Goal: Task Accomplishment & Management: Manage account settings

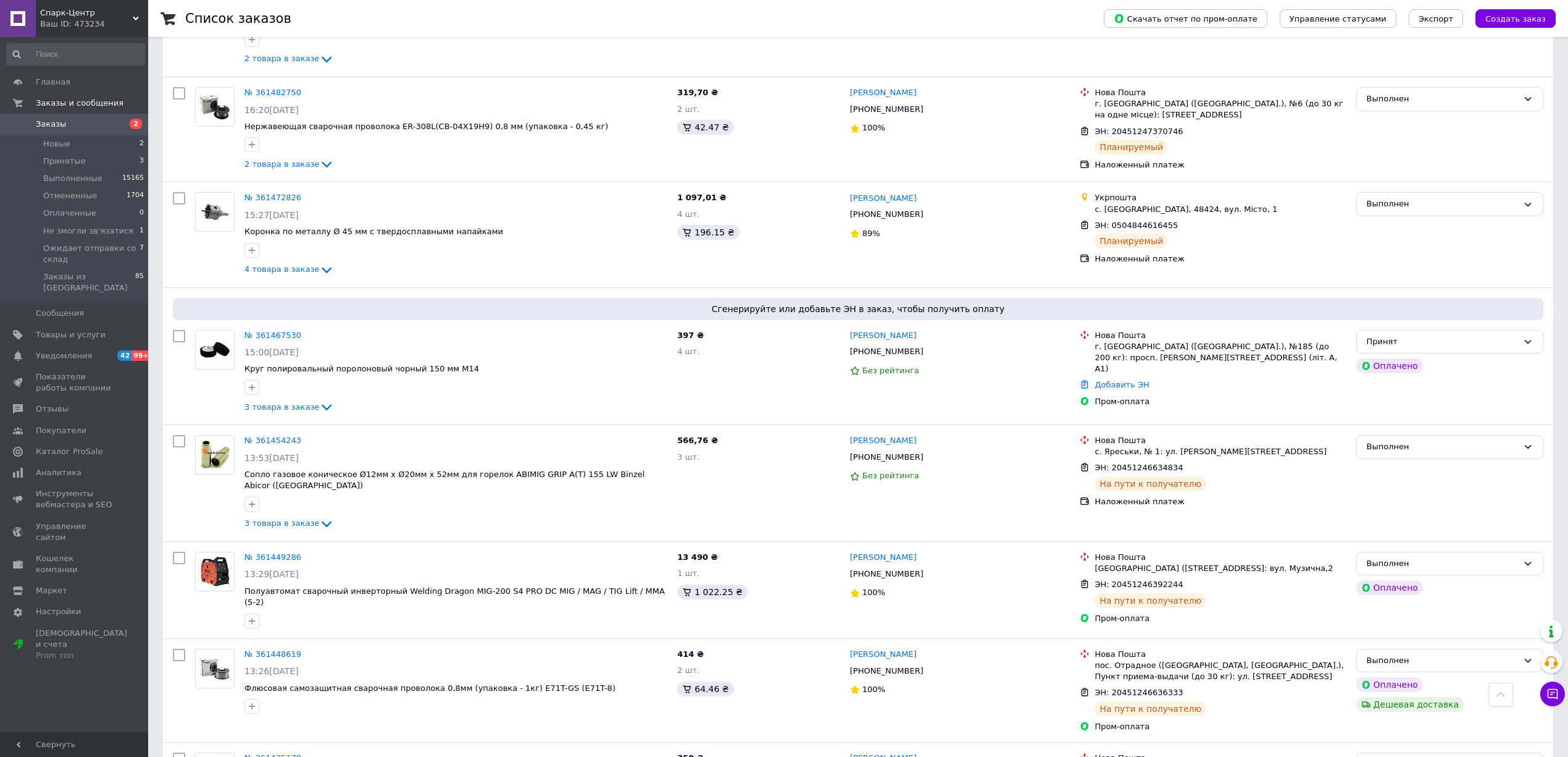
scroll to position [1318, 0]
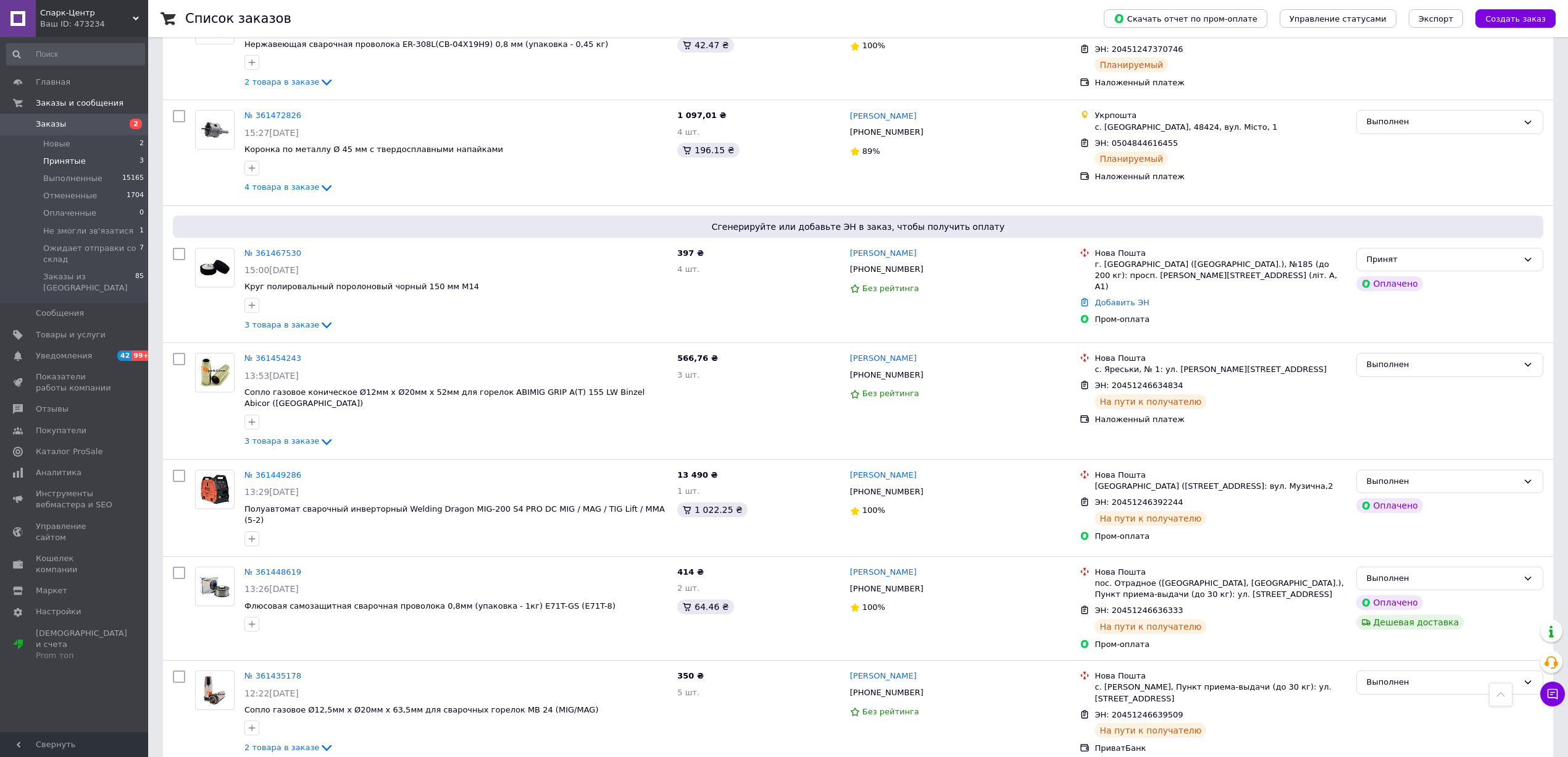
click at [104, 161] on li "Принятые 3" at bounding box center [75, 161] width 151 height 17
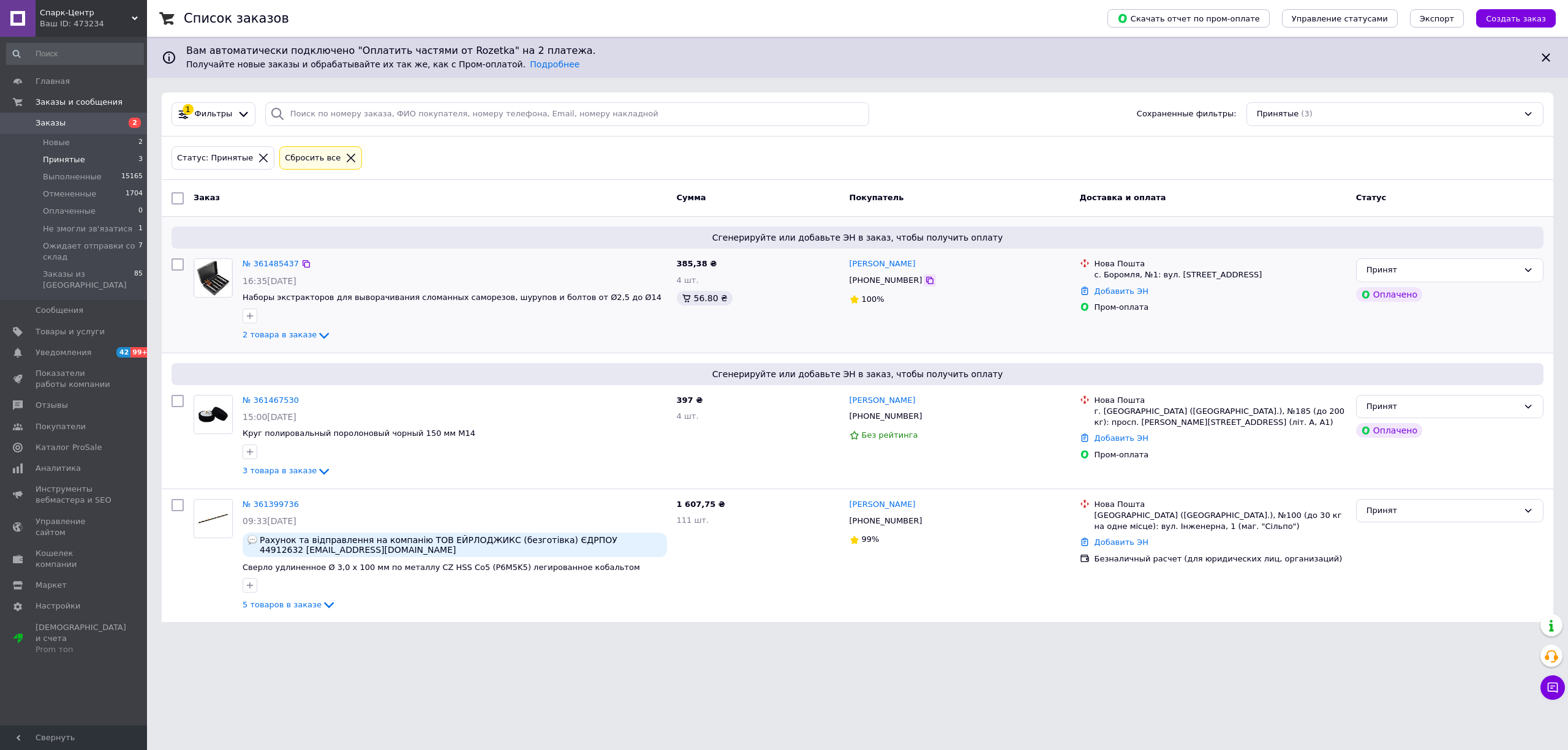
click at [924, 284] on icon at bounding box center [929, 280] width 9 height 9
click at [273, 262] on link "№ 361485437" at bounding box center [270, 263] width 56 height 9
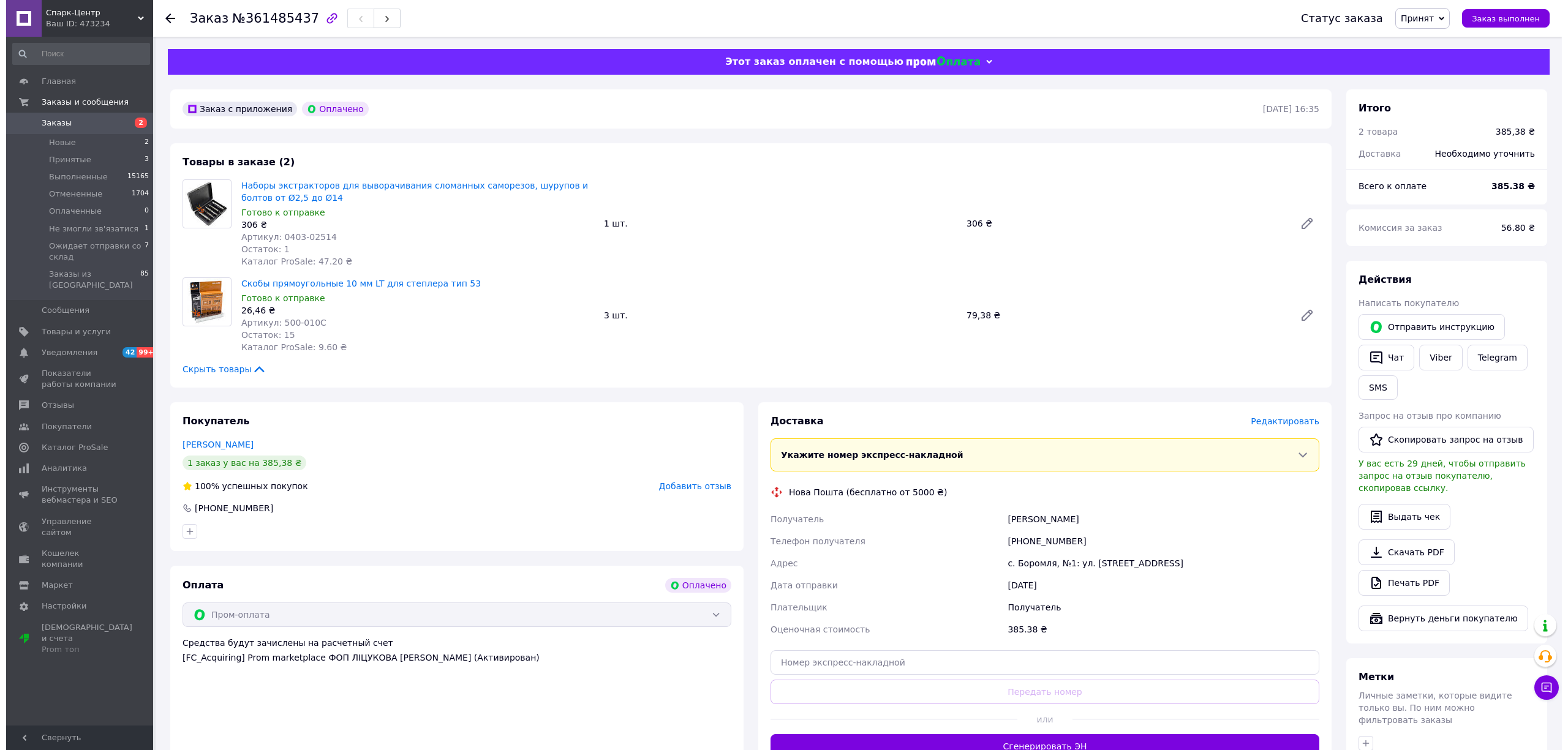
scroll to position [213, 0]
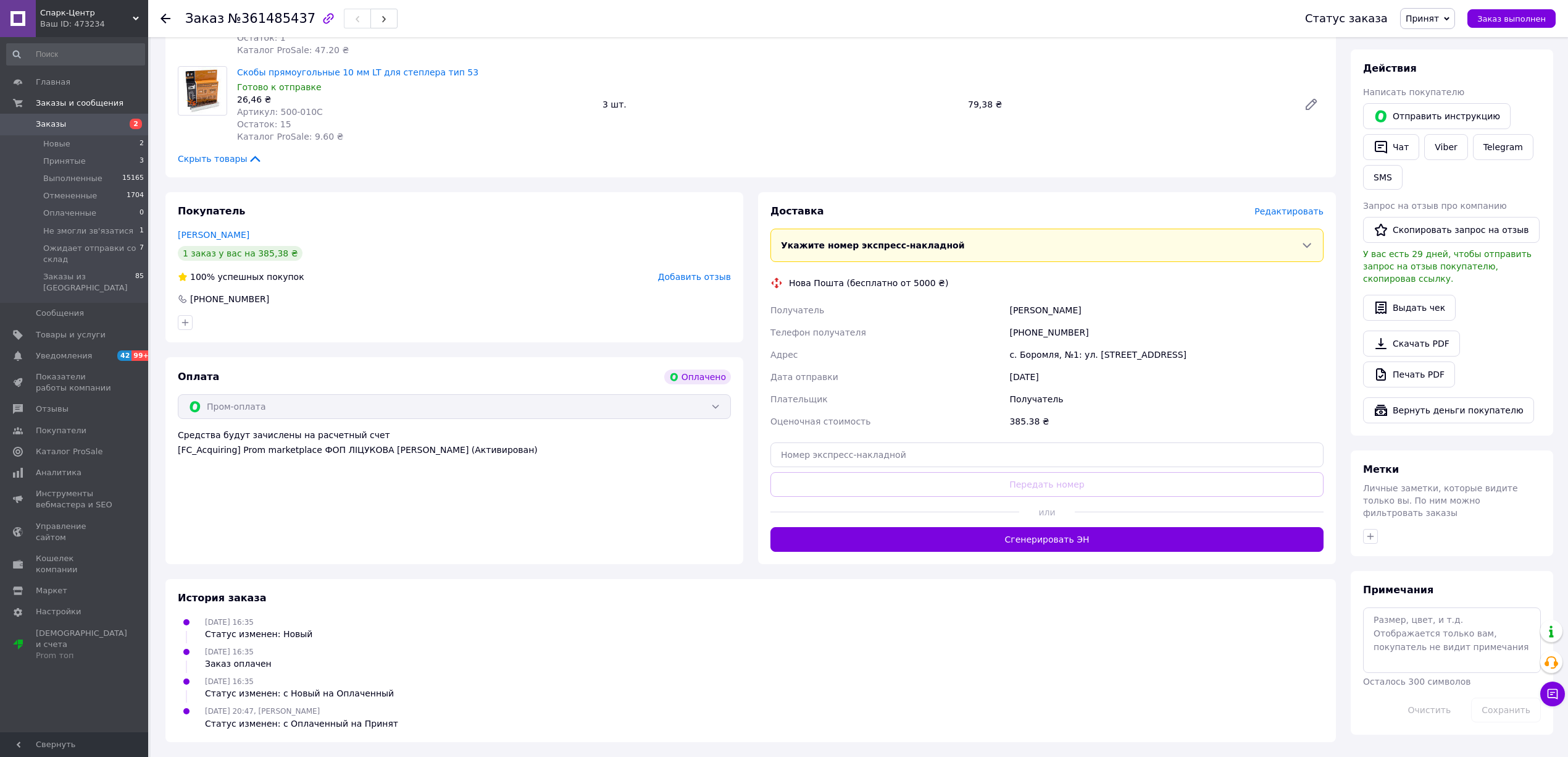
click at [1304, 210] on span "Редактировать" at bounding box center [1289, 211] width 69 height 10
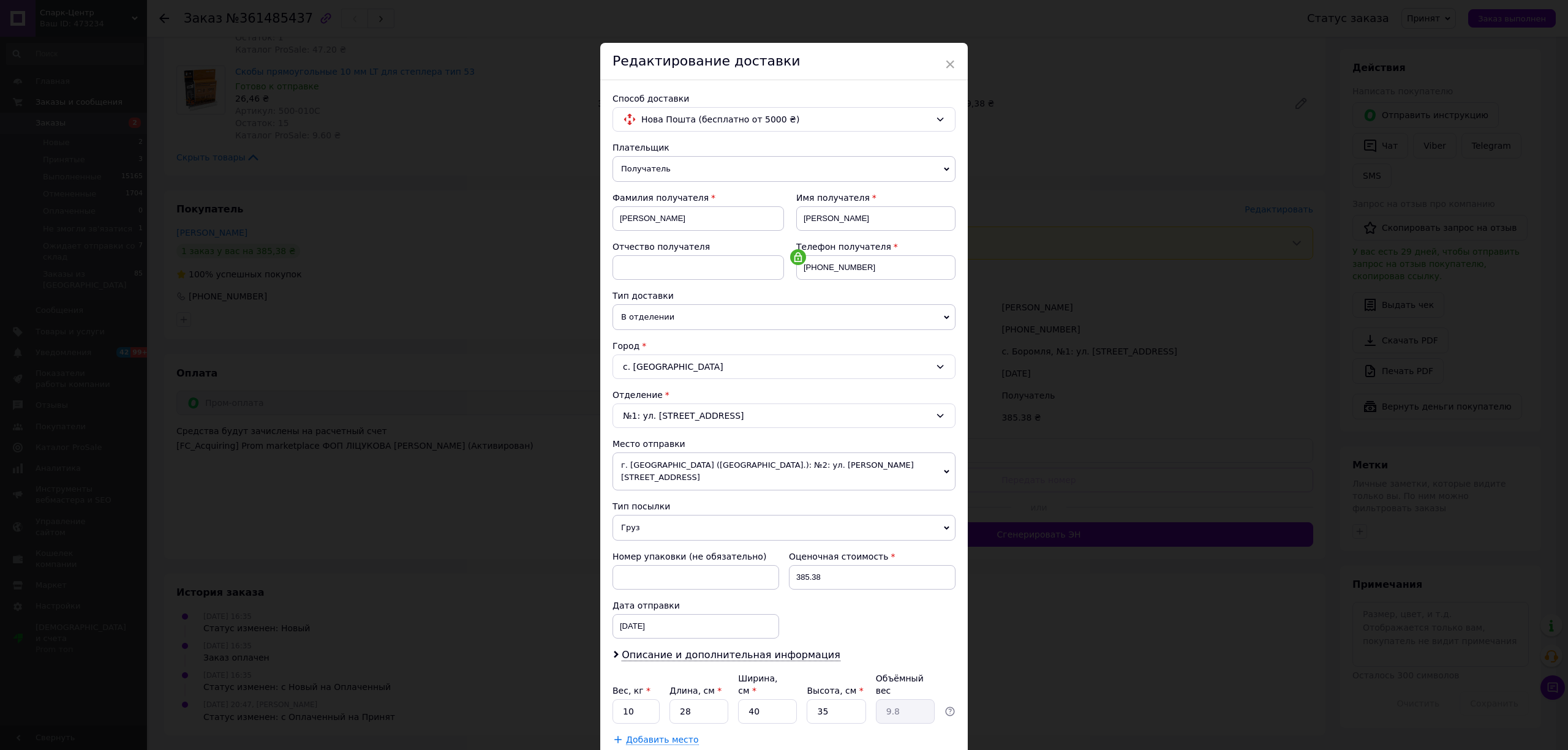
scroll to position [69, 0]
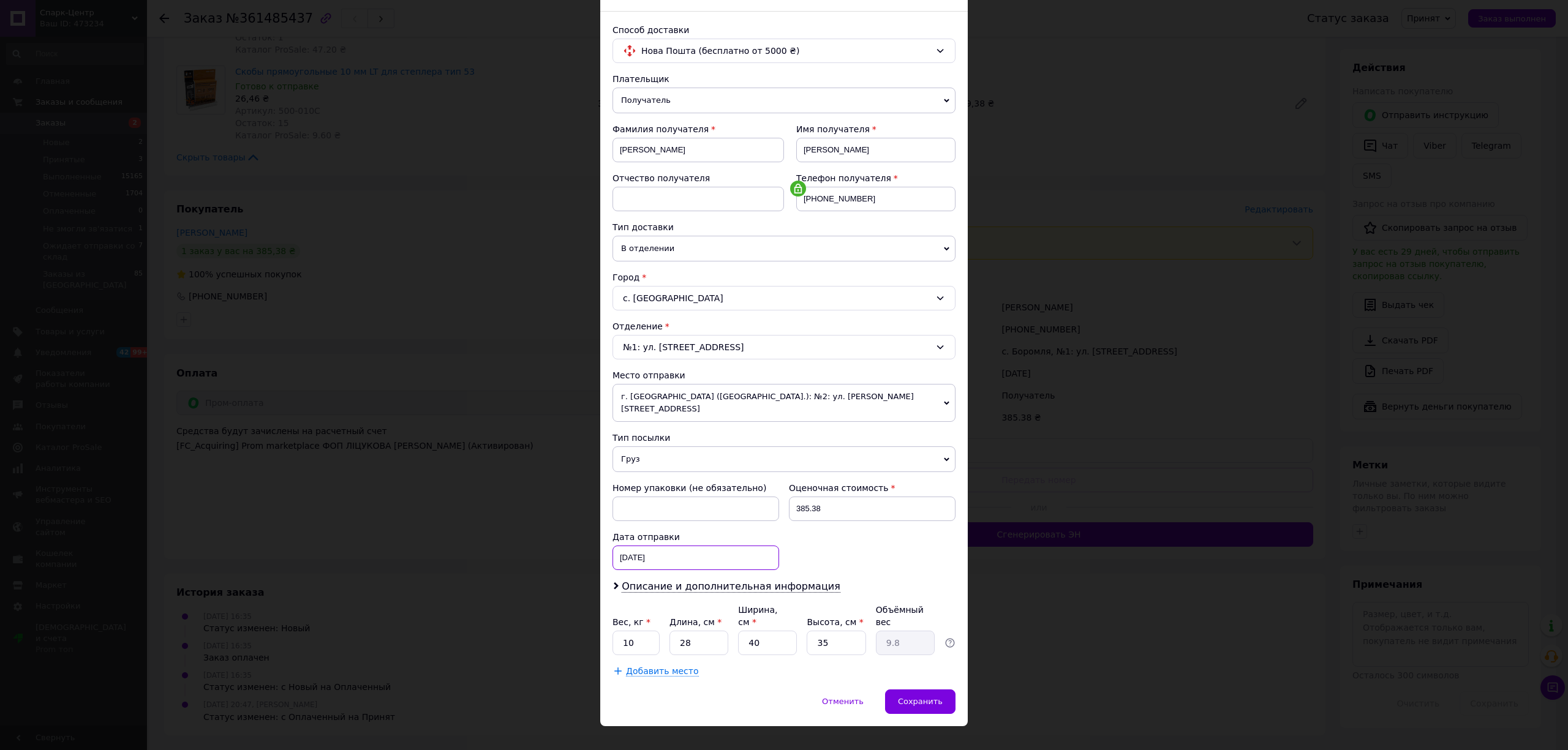
click at [715, 553] on div "[DATE] < 2025 > < Сентябрь > Пн Вт Ср Чт Пт Сб Вс 1 2 3 4 5 6 7 8 9 10 11 12 13…" at bounding box center [696, 557] width 167 height 24
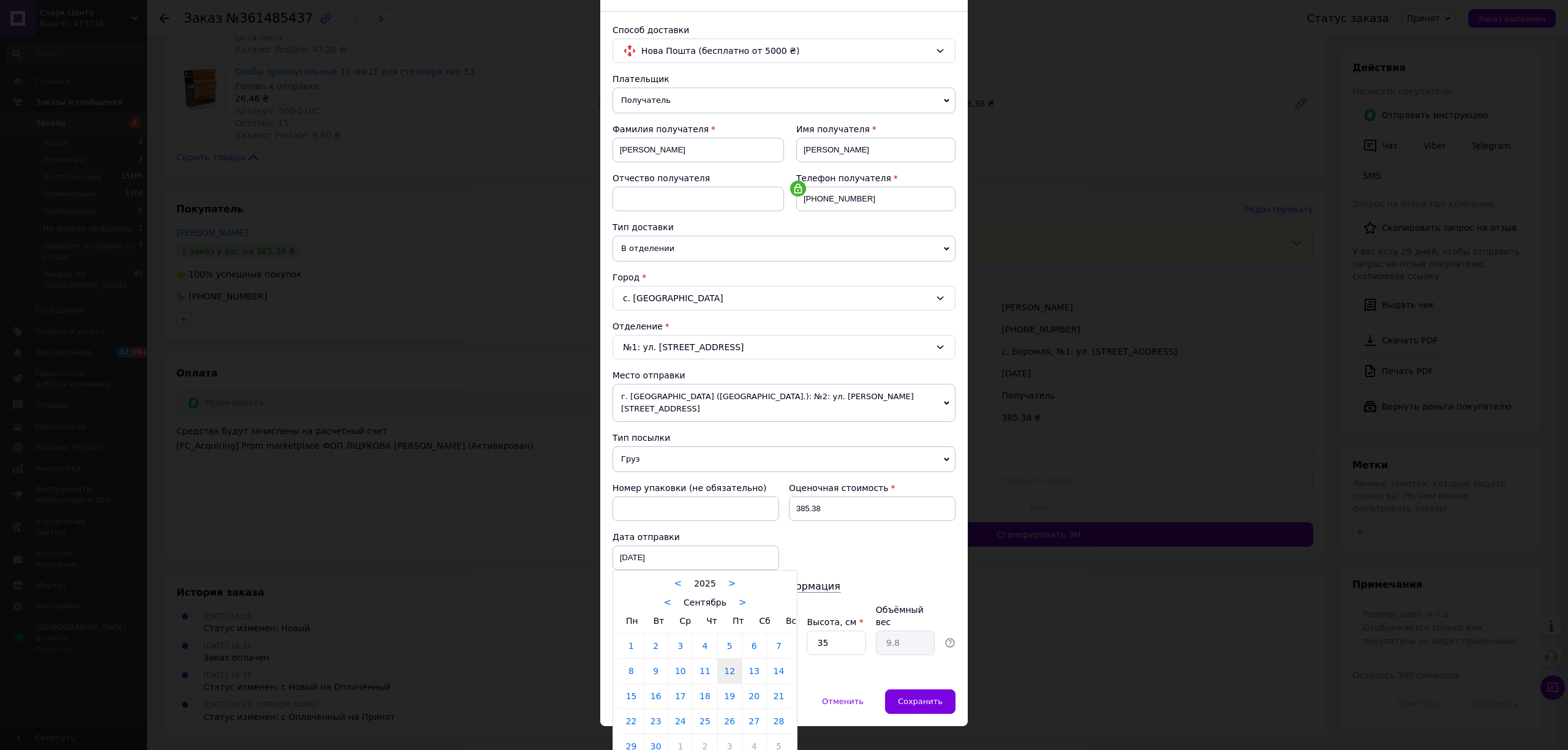
click at [631, 685] on link "15" at bounding box center [631, 696] width 24 height 24
type input "[DATE]"
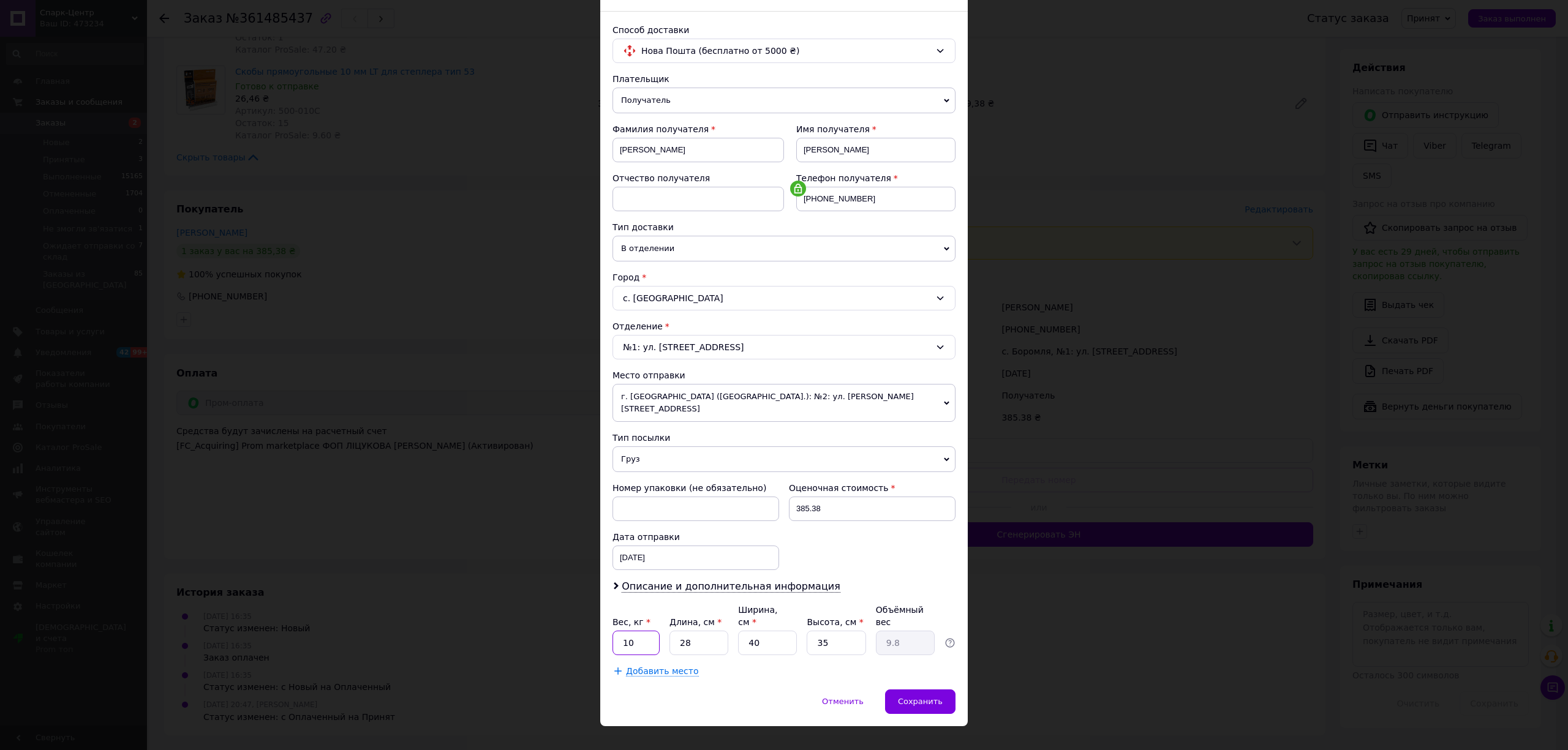
drag, startPoint x: 639, startPoint y: 618, endPoint x: 614, endPoint y: 614, distance: 25.3
click at [614, 630] on input "10" at bounding box center [636, 642] width 47 height 24
type input "1"
drag, startPoint x: 820, startPoint y: 620, endPoint x: 806, endPoint y: 616, distance: 14.6
click at [806, 630] on input "35" at bounding box center [836, 642] width 59 height 24
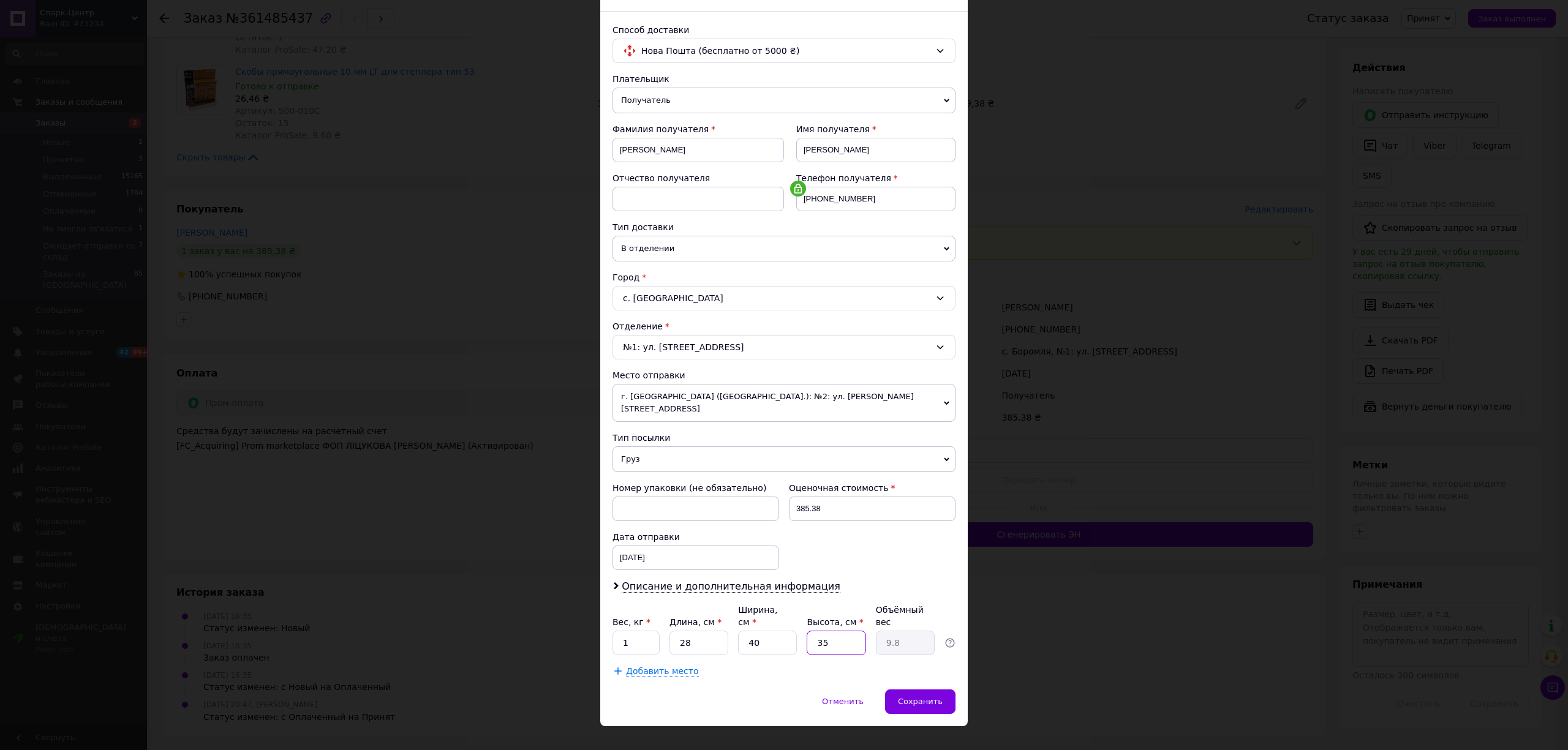
type input "5"
type input "1.4"
type input "5"
drag, startPoint x: 753, startPoint y: 623, endPoint x: 742, endPoint y: 623, distance: 11.0
click at [742, 630] on input "40" at bounding box center [767, 642] width 59 height 24
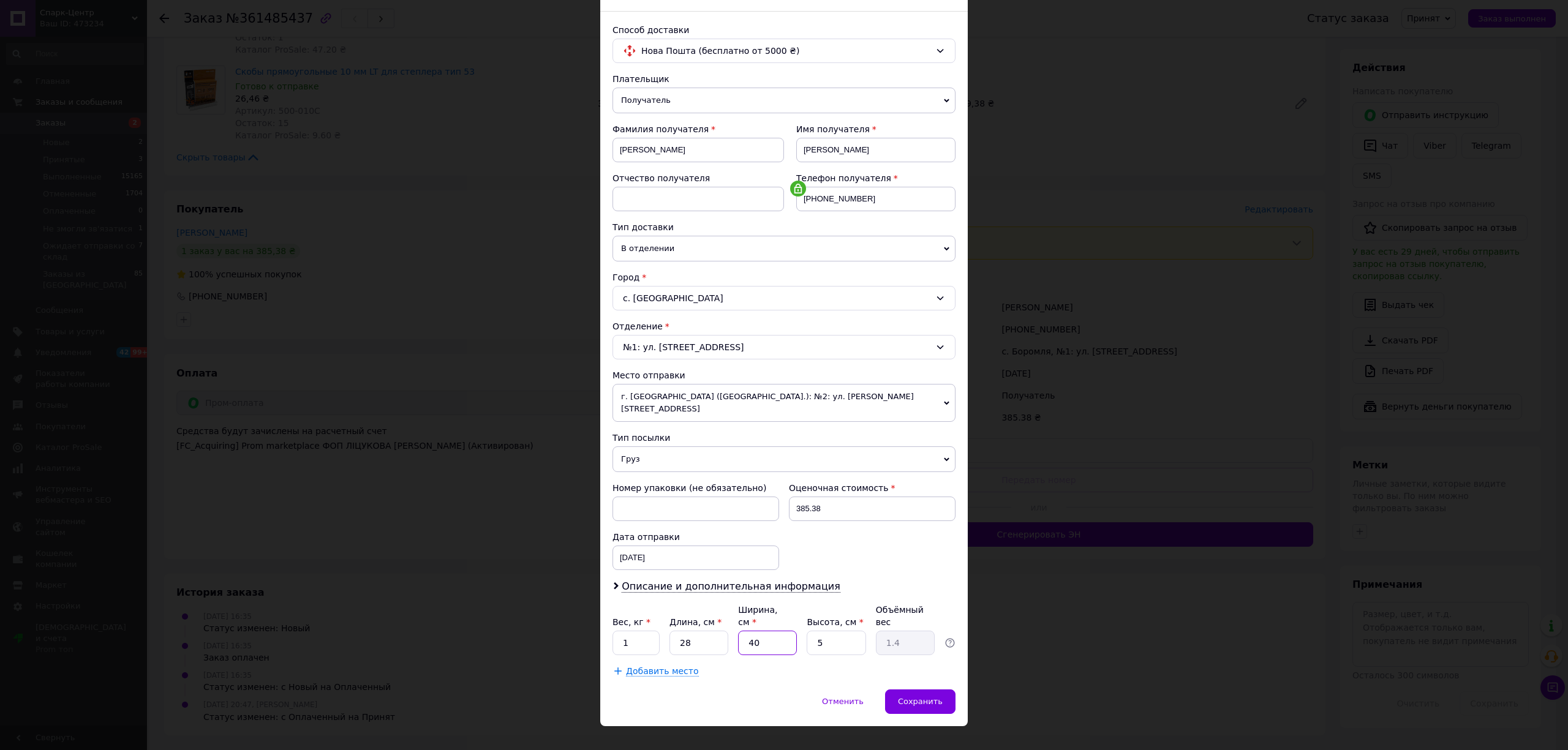
type input "30"
type input "1.05"
type input "30"
drag, startPoint x: 917, startPoint y: 678, endPoint x: 943, endPoint y: 656, distance: 34.1
click at [917, 697] on span "Сохранить" at bounding box center [920, 701] width 45 height 9
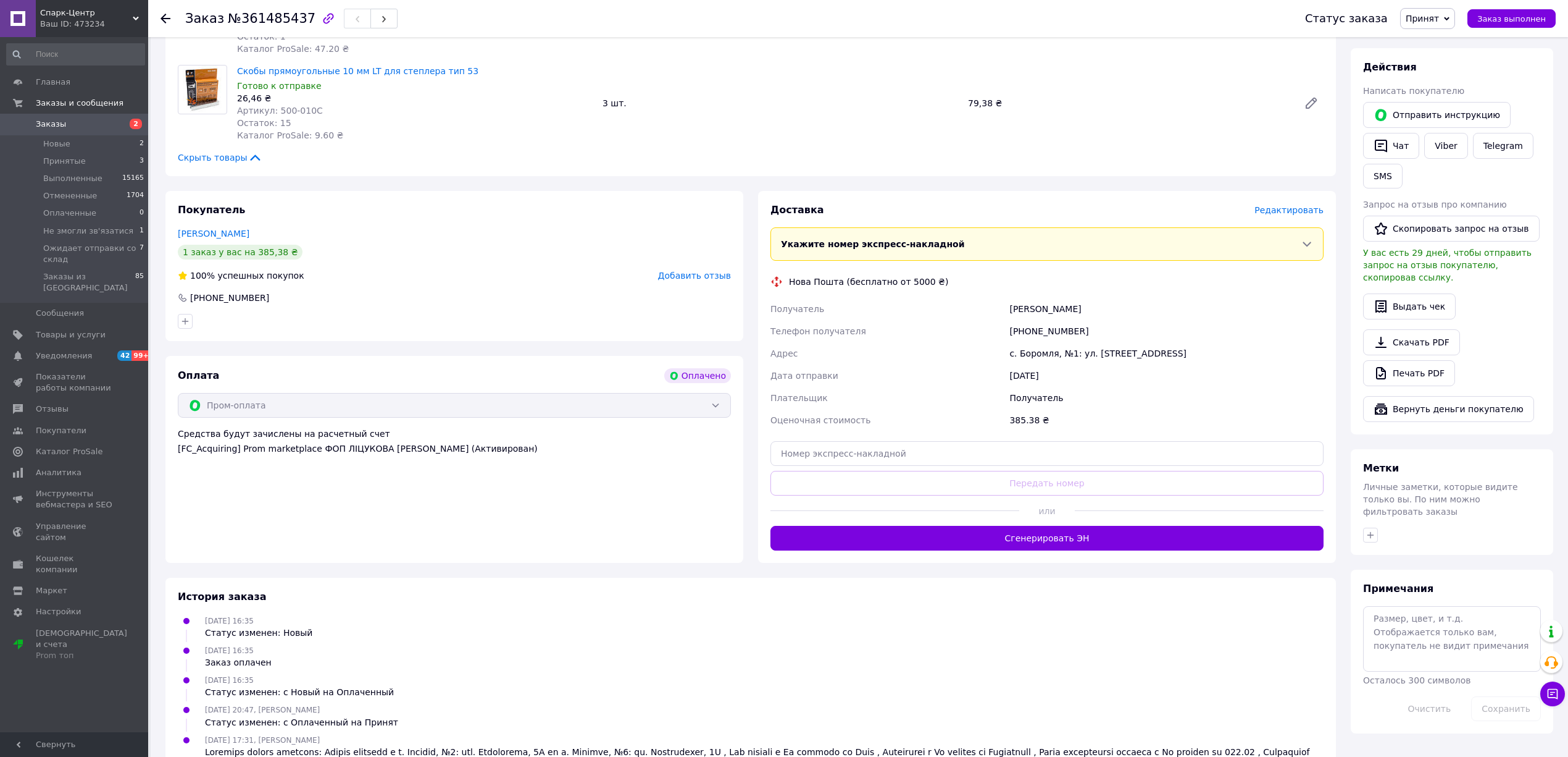
drag, startPoint x: 1003, startPoint y: 312, endPoint x: 1109, endPoint y: 316, distance: 106.1
click at [1109, 316] on div "Получатель [PERSON_NAME] Телефон получателя [PHONE_NUMBER] Адрес с. Боромля, №1…" at bounding box center [1046, 365] width 558 height 134
copy div "Получатель [PERSON_NAME]"
click at [1288, 213] on span "Редактировать" at bounding box center [1289, 209] width 69 height 10
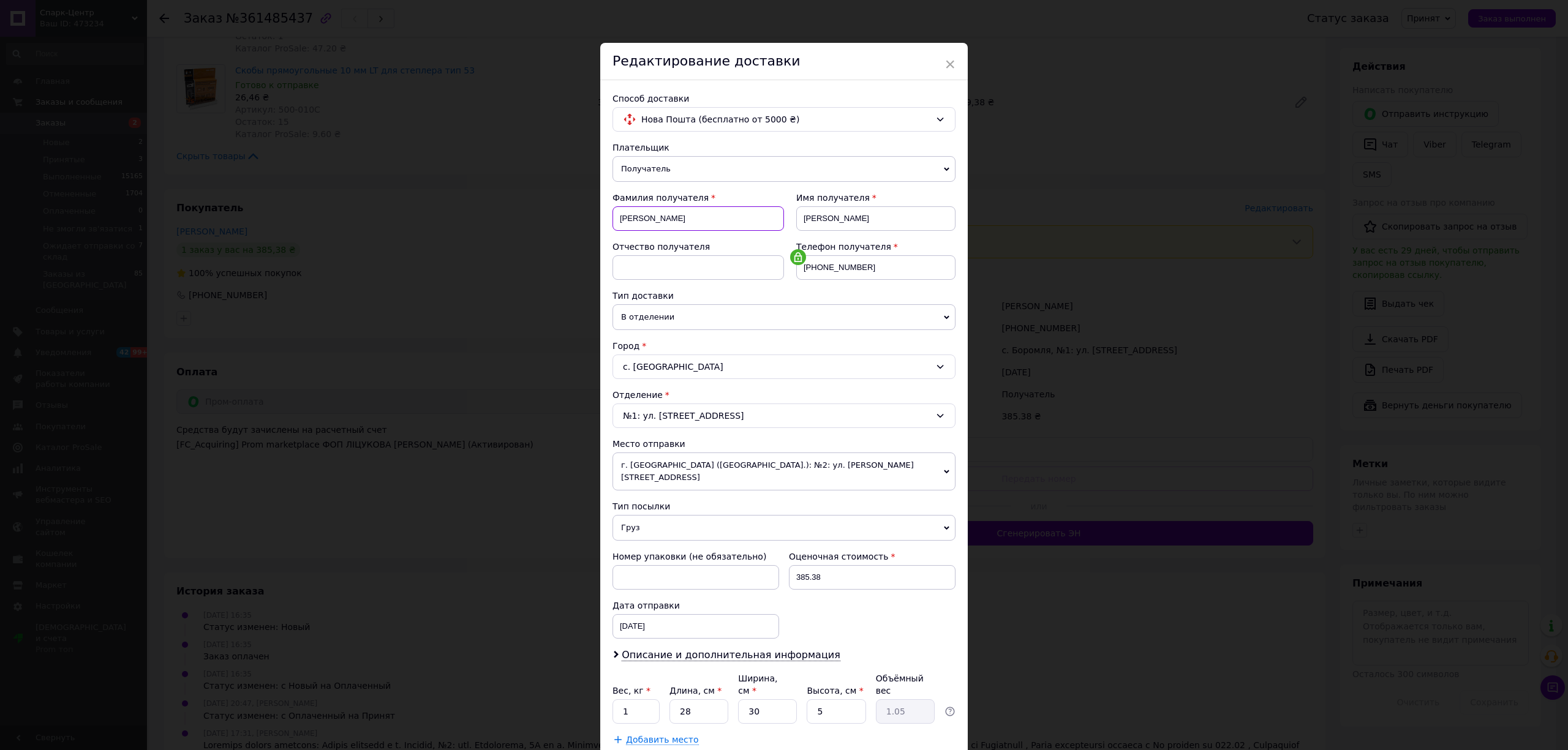
click at [680, 211] on input "[PERSON_NAME]" at bounding box center [698, 218] width 171 height 24
paste input "В'ячеслав"
drag, startPoint x: 707, startPoint y: 221, endPoint x: 664, endPoint y: 212, distance: 43.9
click at [664, 212] on input "[PERSON_NAME] В'ячеслав" at bounding box center [698, 218] width 171 height 24
type input "[PERSON_NAME]"
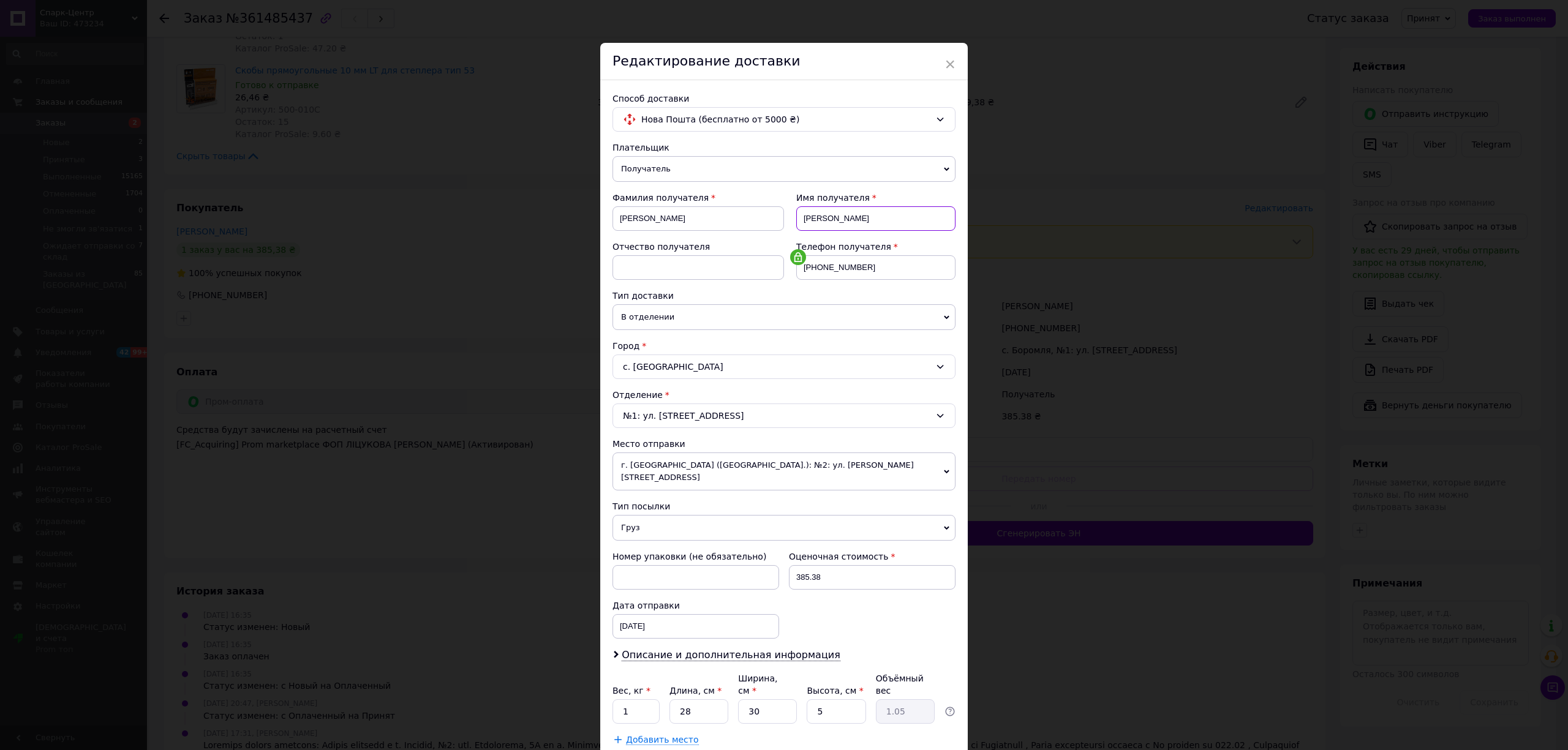
click at [876, 224] on input "[PERSON_NAME]" at bounding box center [875, 218] width 159 height 24
paste input "'"
type input "В'ячеслав"
click at [678, 216] on input "[PERSON_NAME]" at bounding box center [698, 218] width 171 height 24
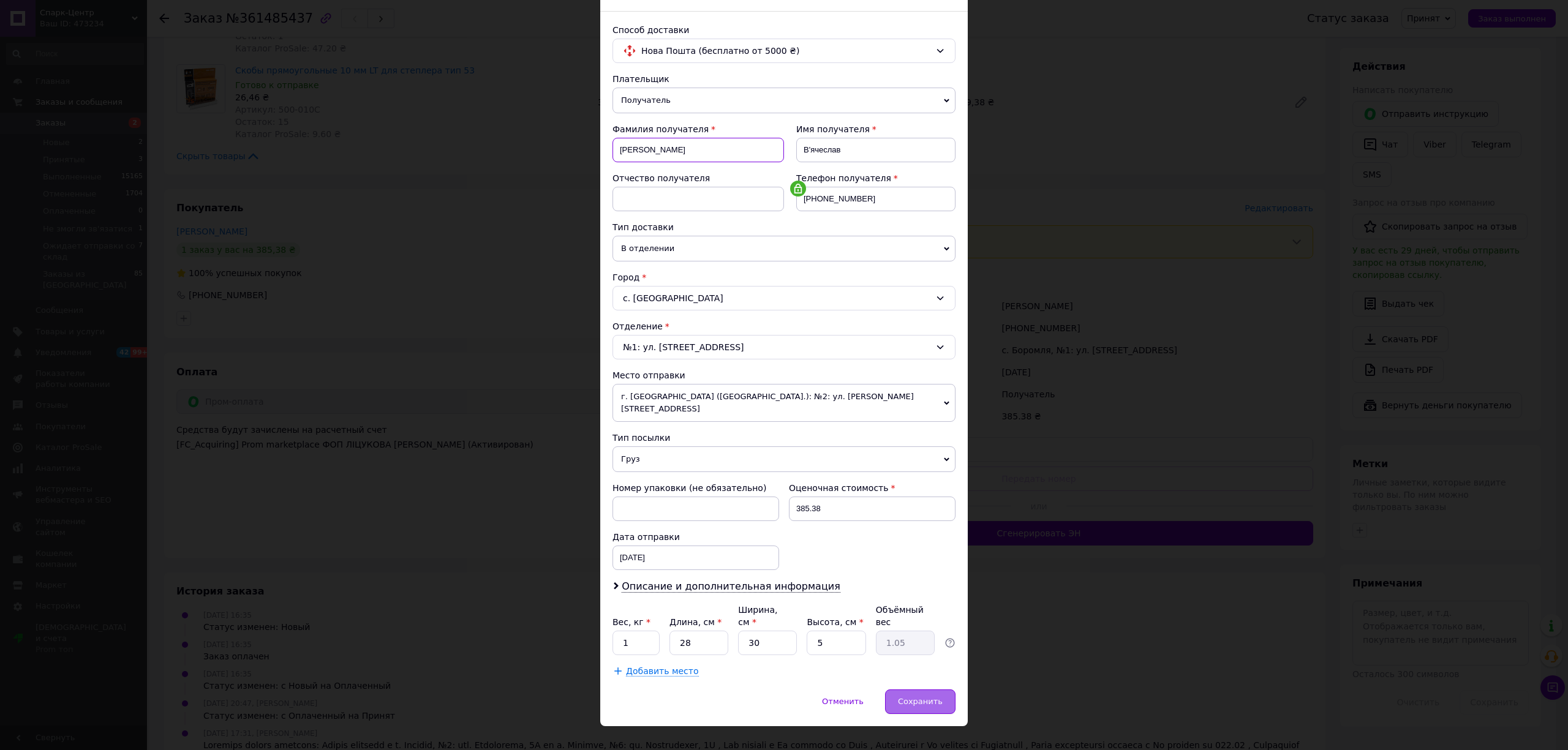
type input "[PERSON_NAME]"
click at [912, 697] on span "Сохранить" at bounding box center [920, 701] width 45 height 9
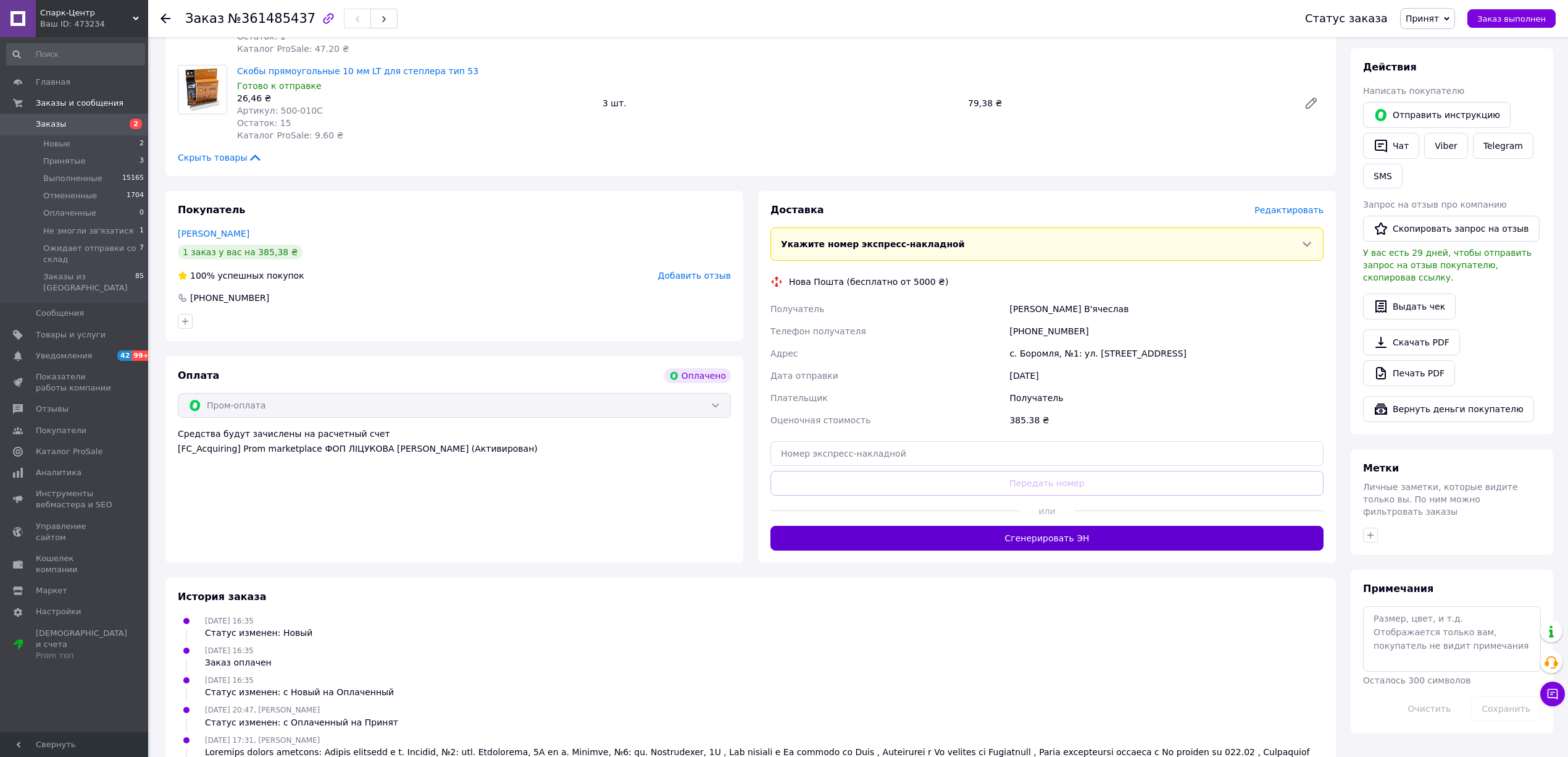
click at [1092, 540] on button "Сгенерировать ЭН" at bounding box center [1047, 538] width 554 height 24
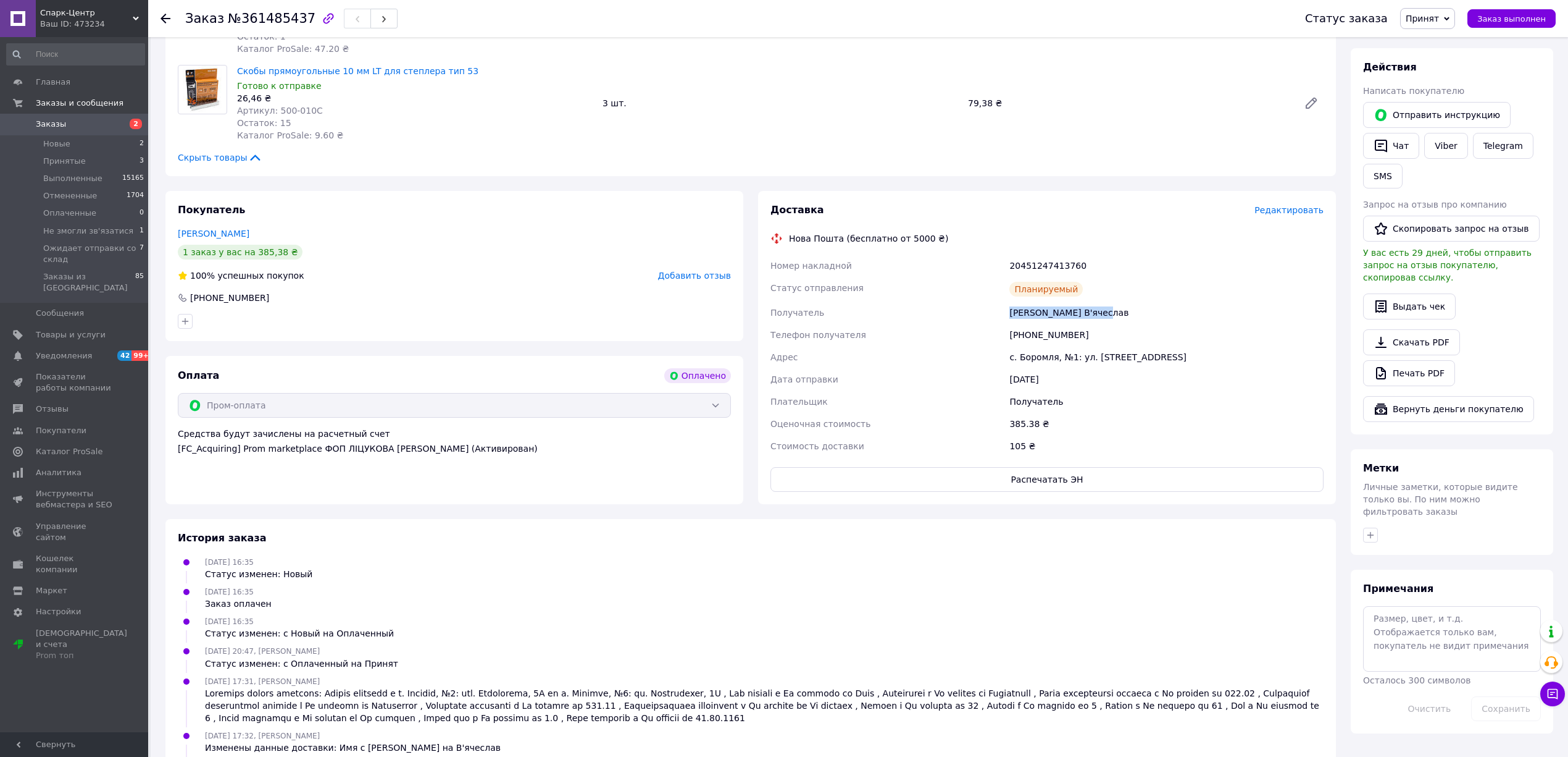
drag, startPoint x: 1006, startPoint y: 313, endPoint x: 1127, endPoint y: 316, distance: 121.0
click at [1127, 316] on div "Номер накладной 20451247413760 Статус отправления Планируемый Получатель [PERSO…" at bounding box center [1046, 355] width 558 height 202
copy div "Получатель [PERSON_NAME] В'ячеслав"
click at [84, 120] on span "Заказы" at bounding box center [75, 124] width 78 height 11
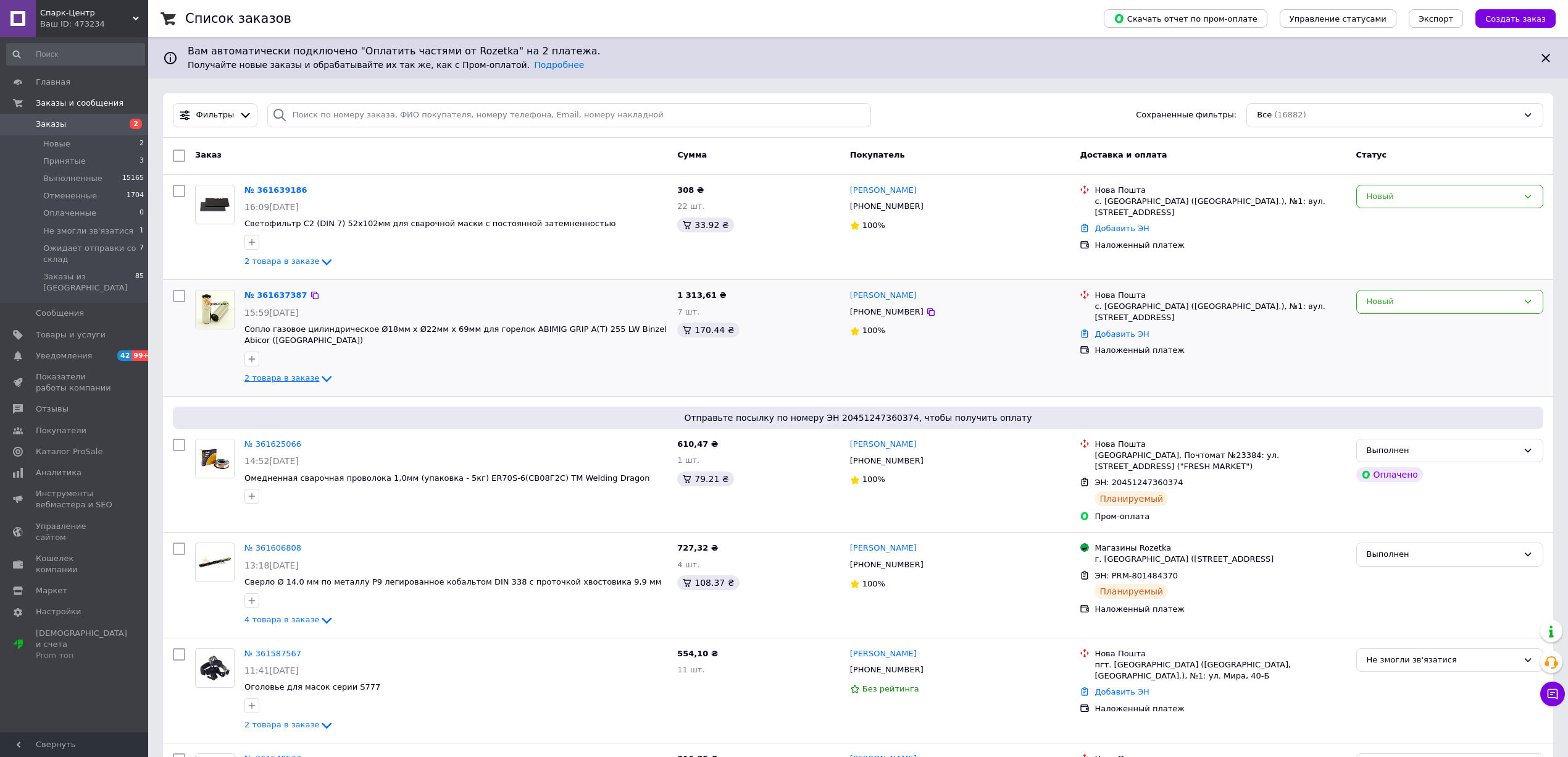
click at [319, 376] on icon at bounding box center [326, 378] width 15 height 15
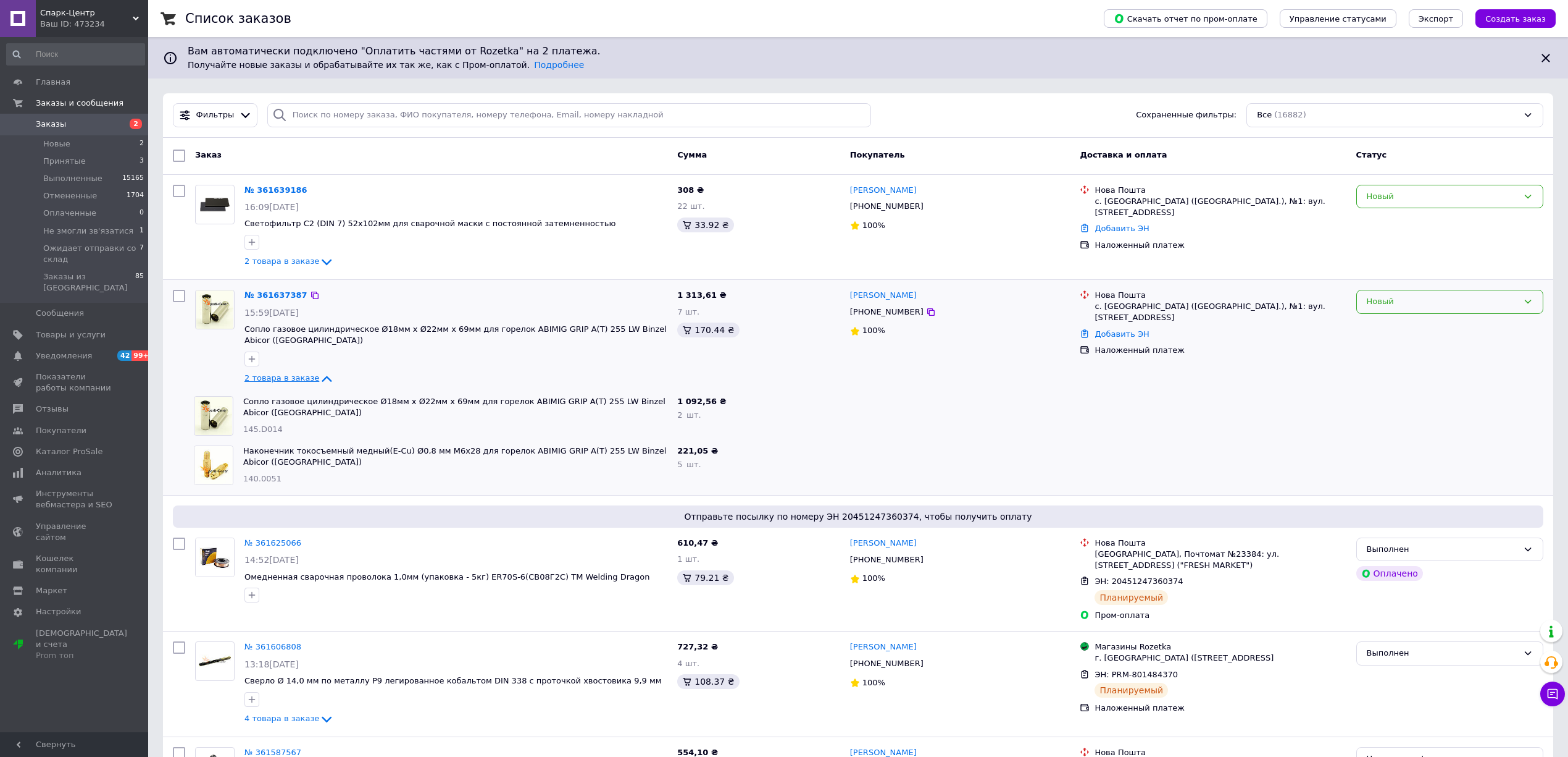
click at [1467, 304] on div "Новый" at bounding box center [1442, 301] width 151 height 13
click at [1446, 326] on li "Принят" at bounding box center [1450, 327] width 186 height 23
click at [319, 257] on icon at bounding box center [326, 261] width 15 height 15
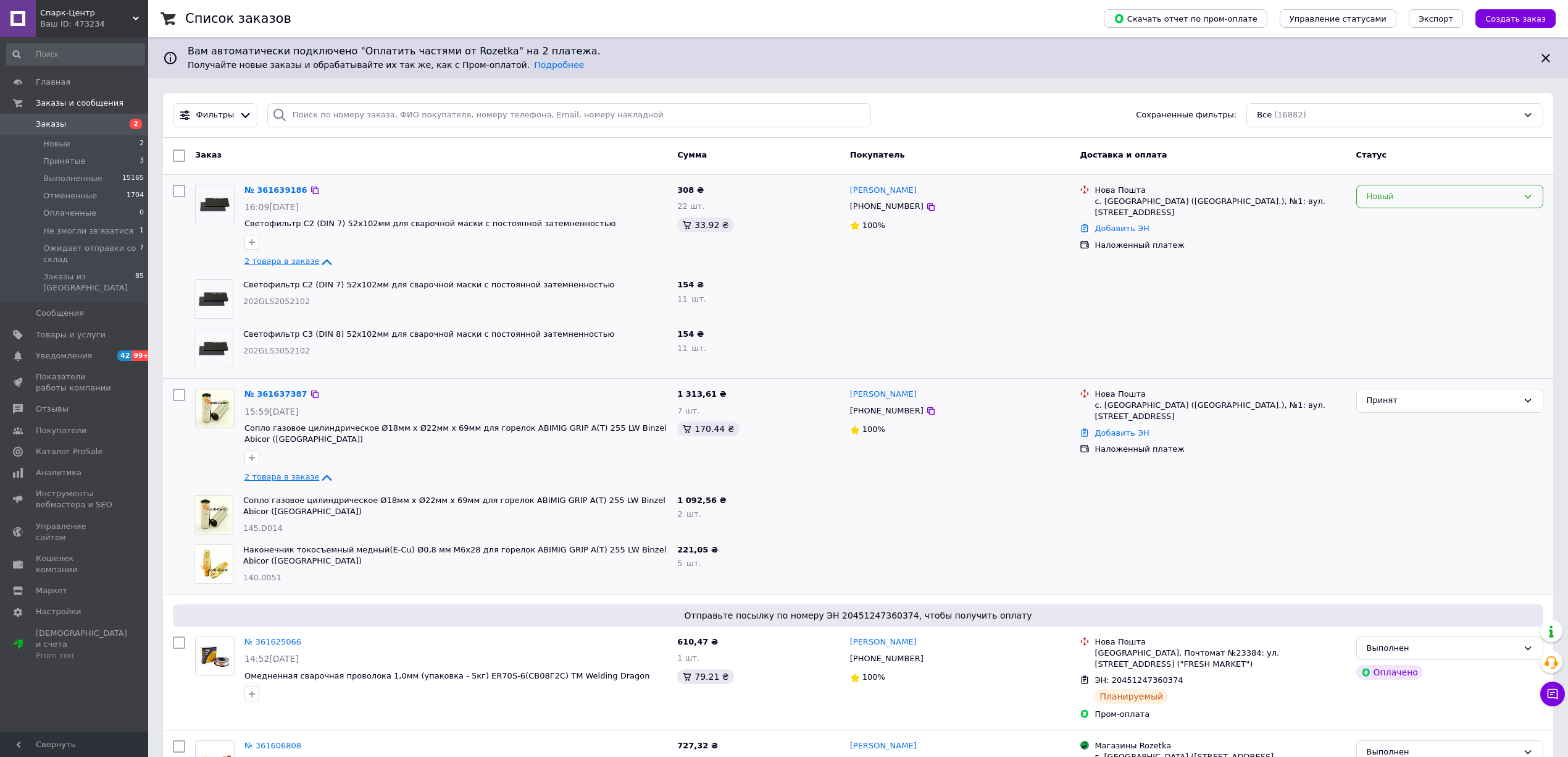
click at [1433, 199] on div "Новый" at bounding box center [1442, 196] width 151 height 13
click at [1424, 226] on li "Принят" at bounding box center [1450, 222] width 186 height 23
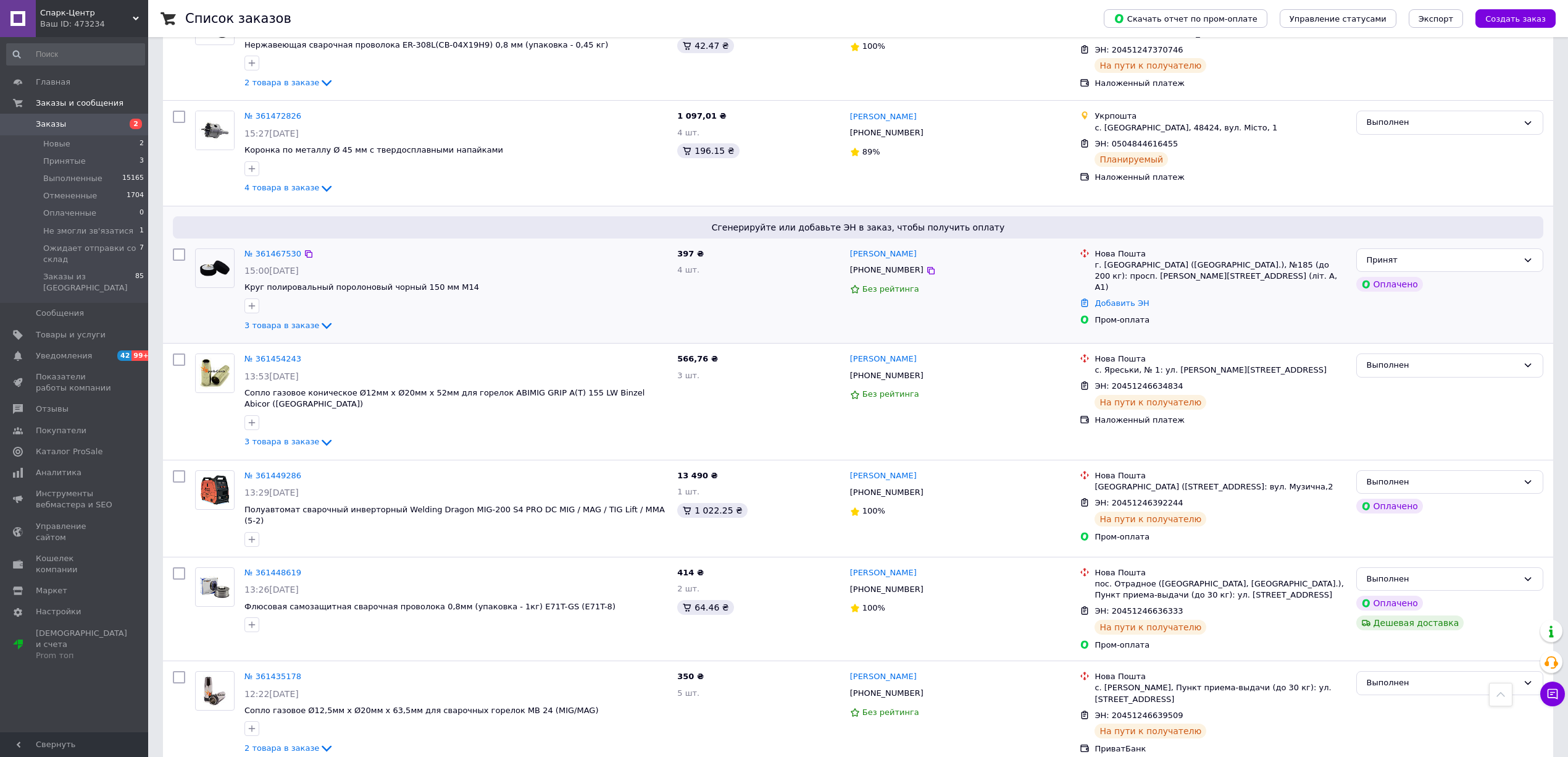
scroll to position [1564, 0]
